Goal: Find contact information: Find contact information

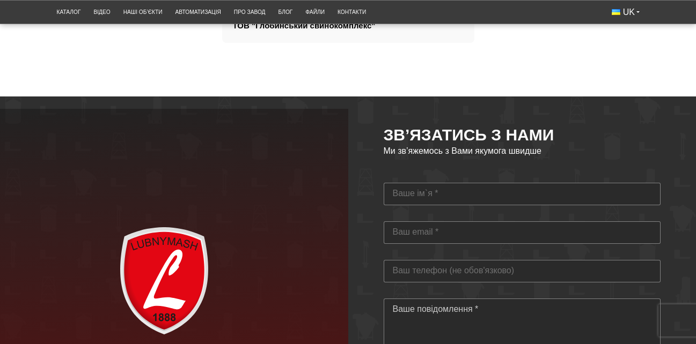
scroll to position [3025, 0]
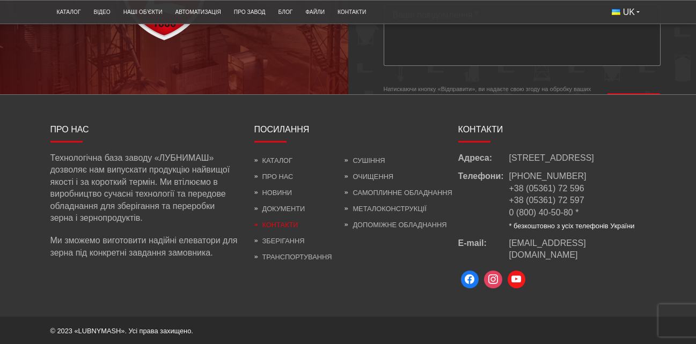
click at [280, 224] on link "Контакти" at bounding box center [276, 225] width 44 height 8
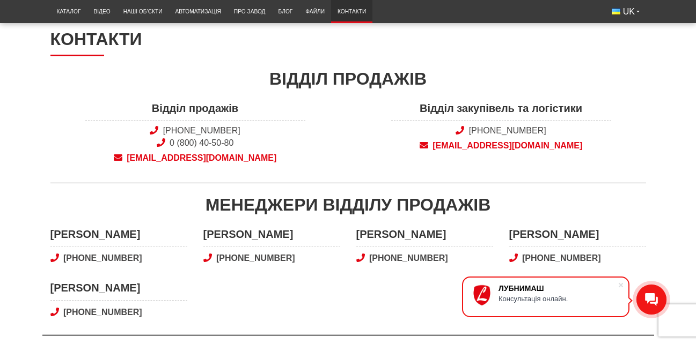
scroll to position [268, 0]
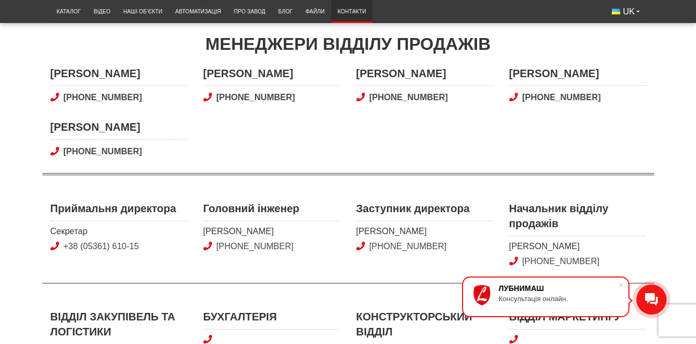
drag, startPoint x: 216, startPoint y: 241, endPoint x: 300, endPoint y: 246, distance: 84.8
drag, startPoint x: 202, startPoint y: 228, endPoint x: 306, endPoint y: 227, distance: 104.0
click at [306, 227] on div "Головний інженер Кравець Сергій Іванович +38 (050) 346-02-98" at bounding box center [271, 235] width 153 height 69
copy span "Кравець Сергій Іванович"
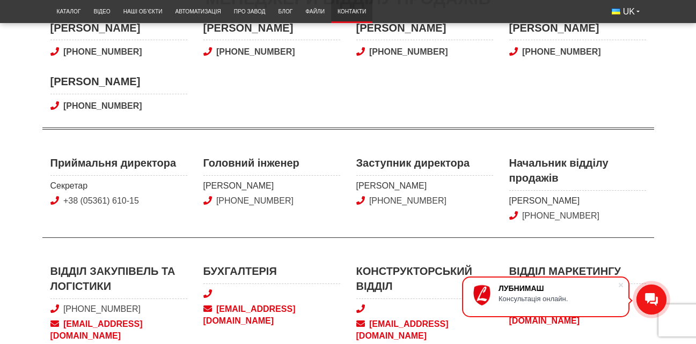
scroll to position [375, 0]
